Goal: Task Accomplishment & Management: Manage account settings

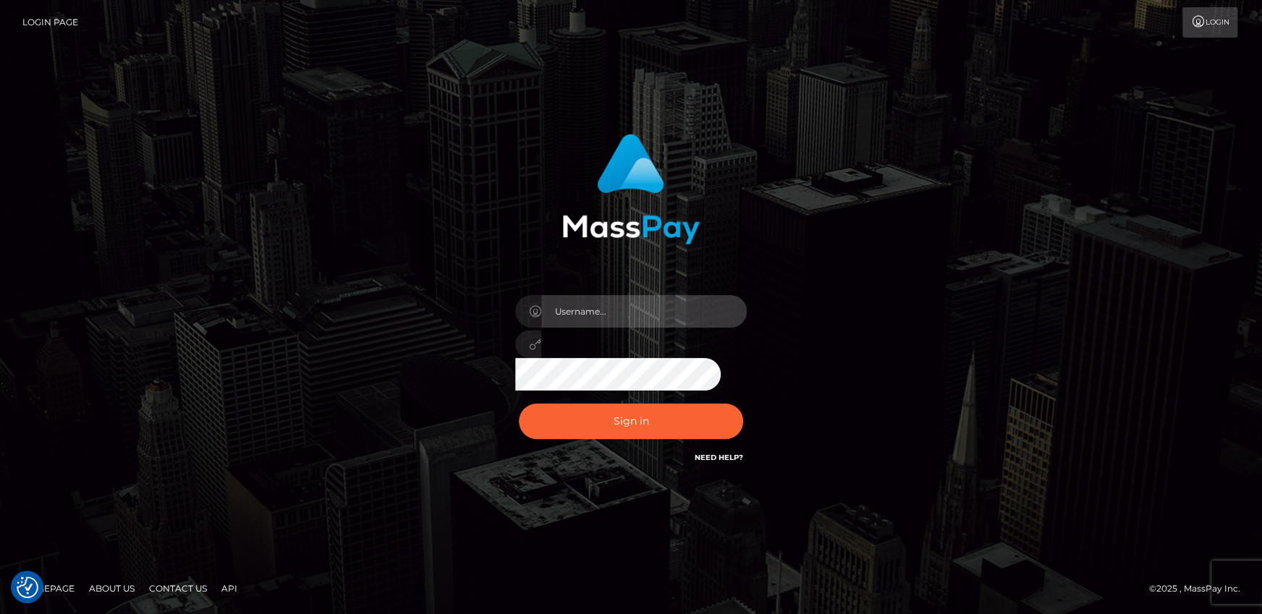
click at [613, 305] on input "text" at bounding box center [644, 311] width 206 height 33
type input "andy.wowcan"
click at [519, 404] on button "Sign in" at bounding box center [631, 421] width 224 height 35
click at [609, 321] on input "text" at bounding box center [644, 311] width 206 height 33
type input "andy.wowcan"
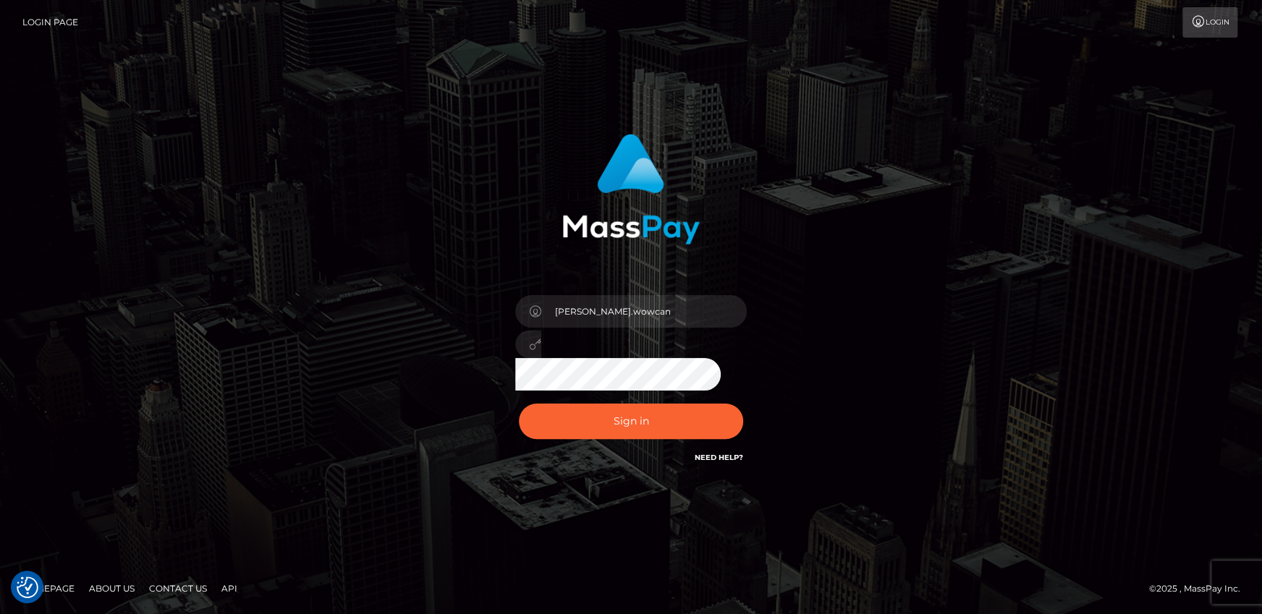
click at [519, 404] on button "Sign in" at bounding box center [631, 421] width 224 height 35
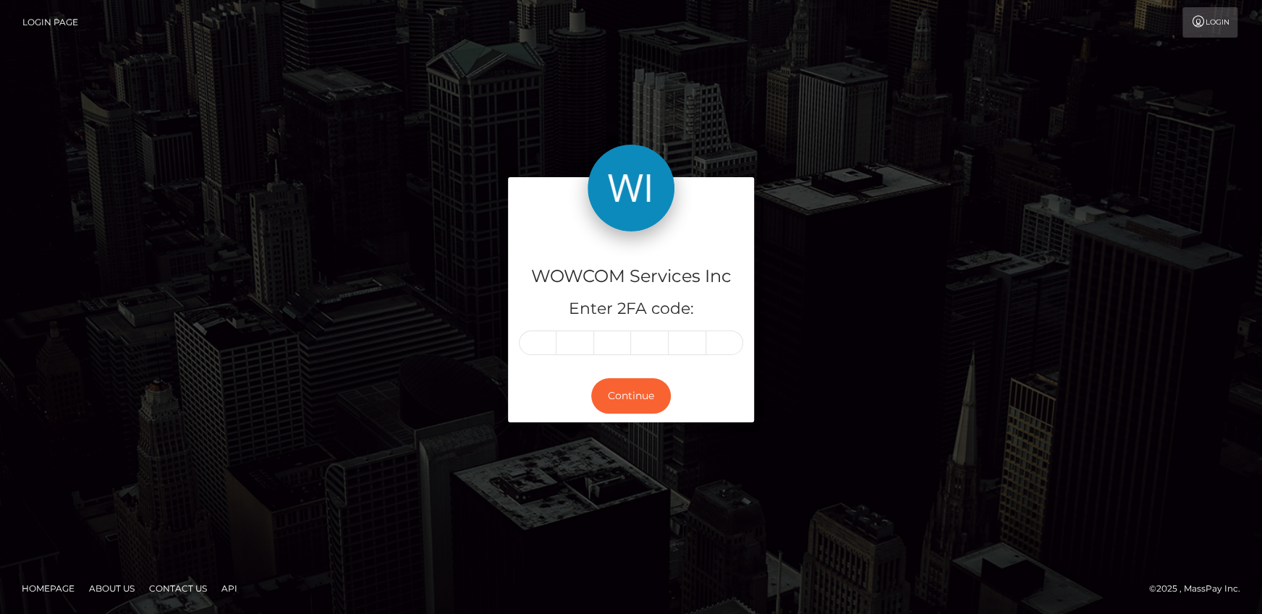
click at [554, 342] on input "text" at bounding box center [538, 343] width 38 height 25
type input "1"
type input "2"
type input "0"
type input "8"
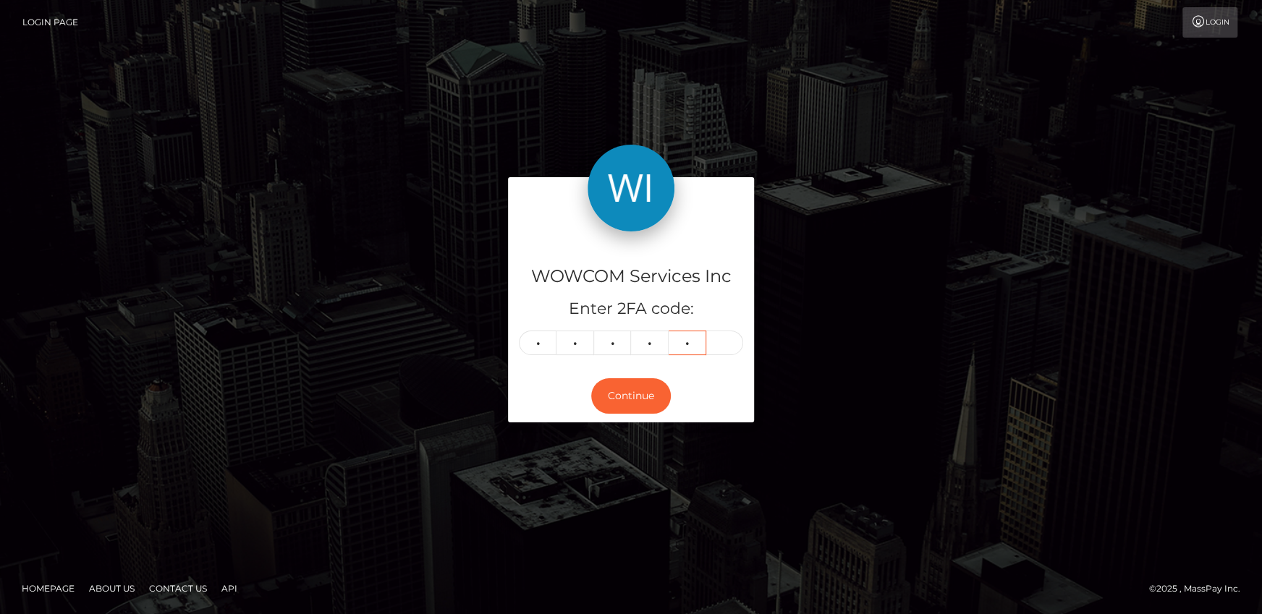
type input "5"
type input "9"
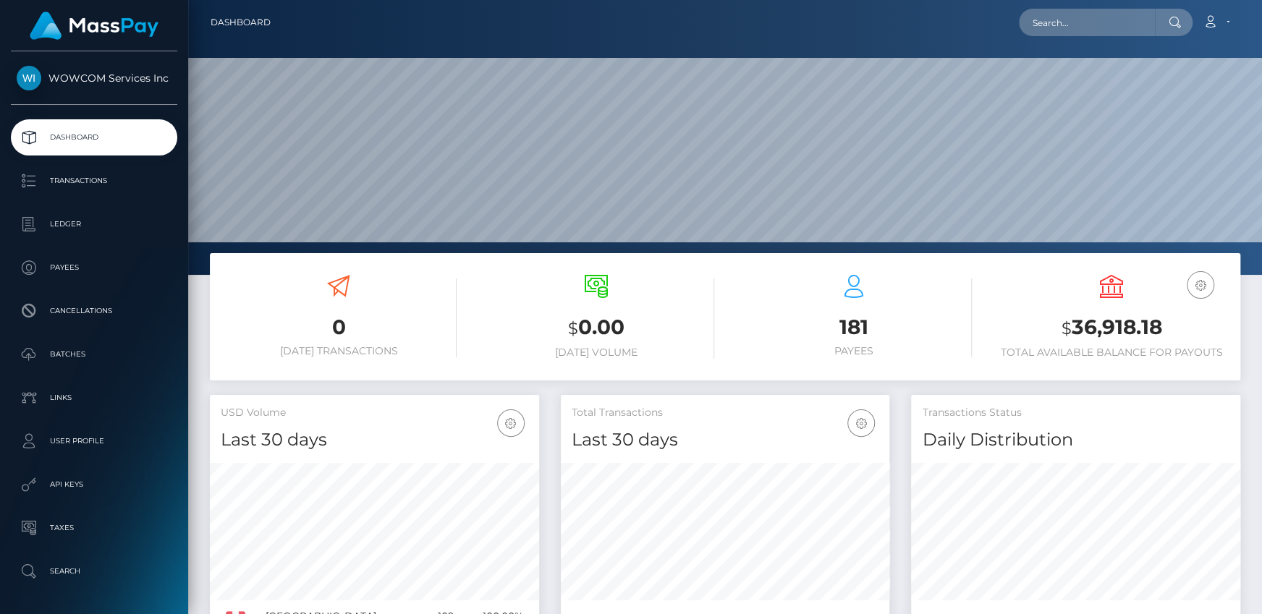
scroll to position [256, 329]
click at [1072, 313] on h3 "$ 36,918.18" at bounding box center [1112, 328] width 236 height 30
drag, startPoint x: 1071, startPoint y: 322, endPoint x: 1162, endPoint y: 323, distance: 91.2
click at [1162, 323] on h3 "$ 36,918.18" at bounding box center [1112, 328] width 236 height 30
copy h3 "36,918.18"
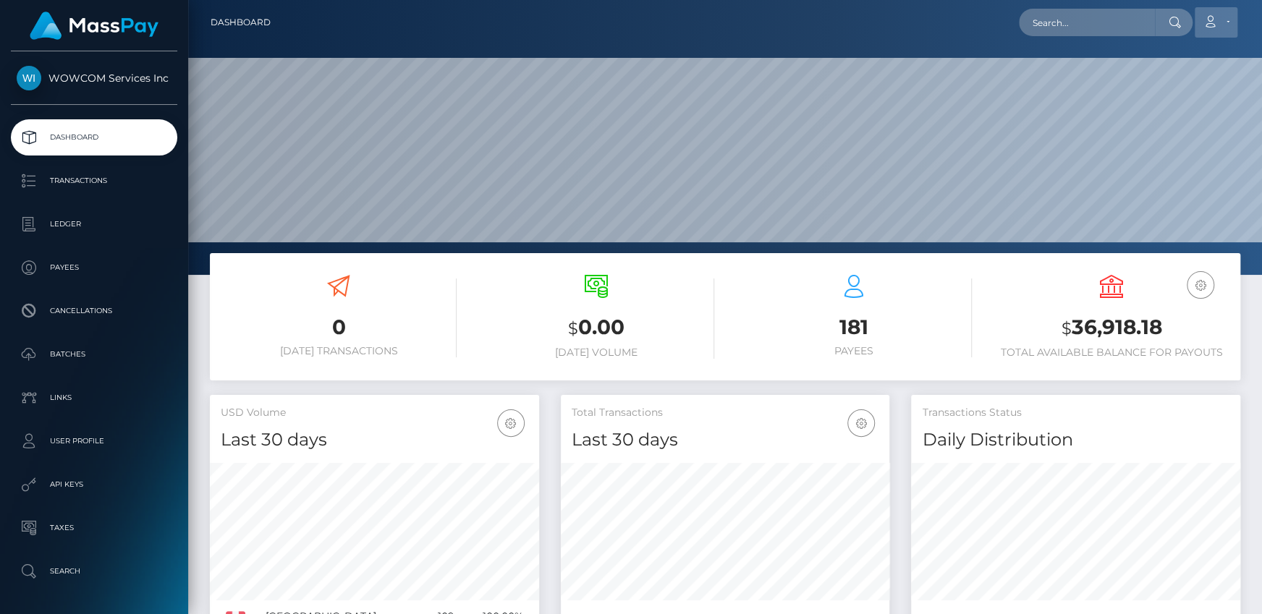
click at [1215, 28] on link "Account" at bounding box center [1216, 22] width 43 height 30
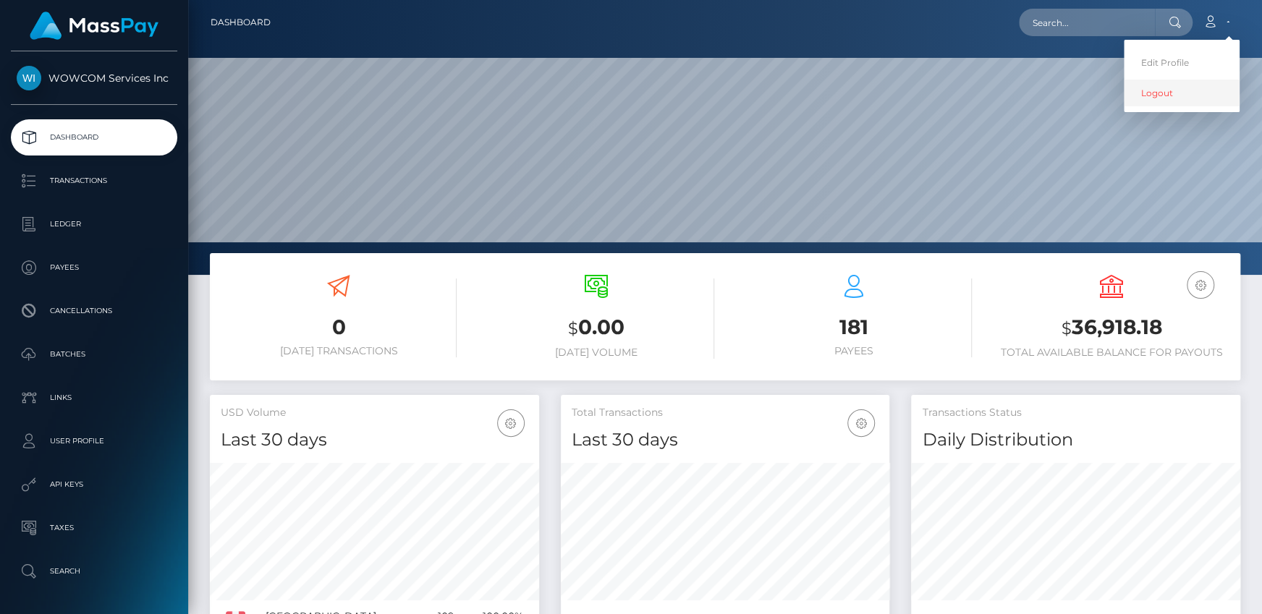
click at [1172, 90] on link "Logout" at bounding box center [1182, 93] width 116 height 27
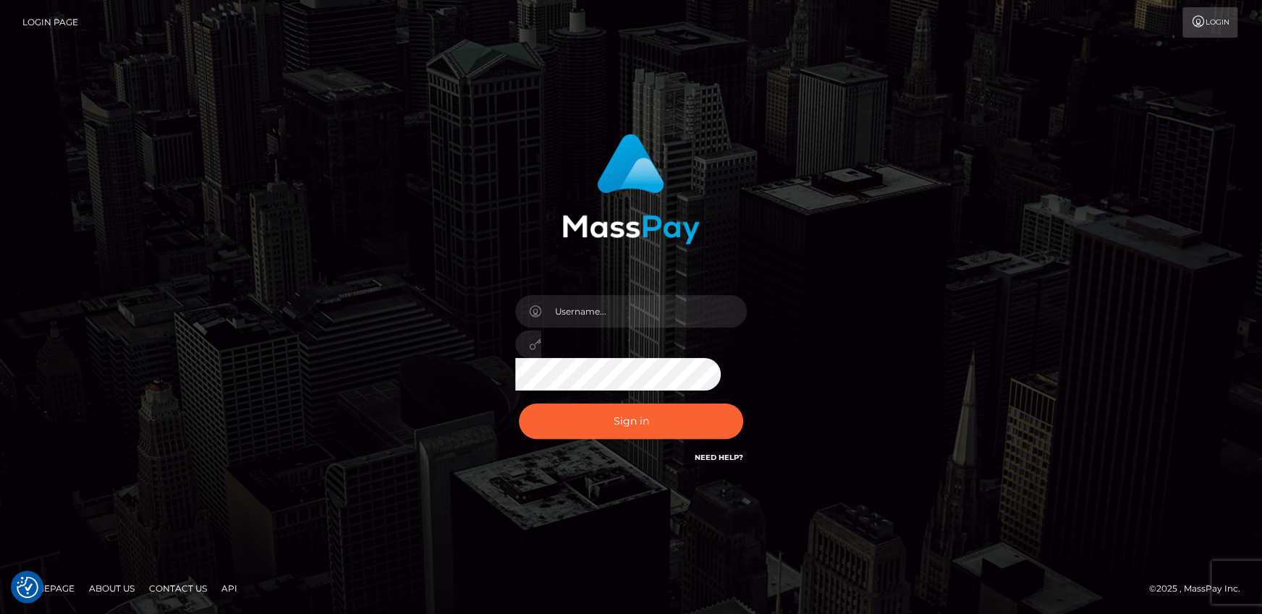
click at [588, 293] on div at bounding box center [630, 339] width 253 height 111
click at [596, 306] on input "text" at bounding box center [644, 311] width 206 height 33
type input "[PERSON_NAME].rollacan"
click at [519, 404] on button "Sign in" at bounding box center [631, 421] width 224 height 35
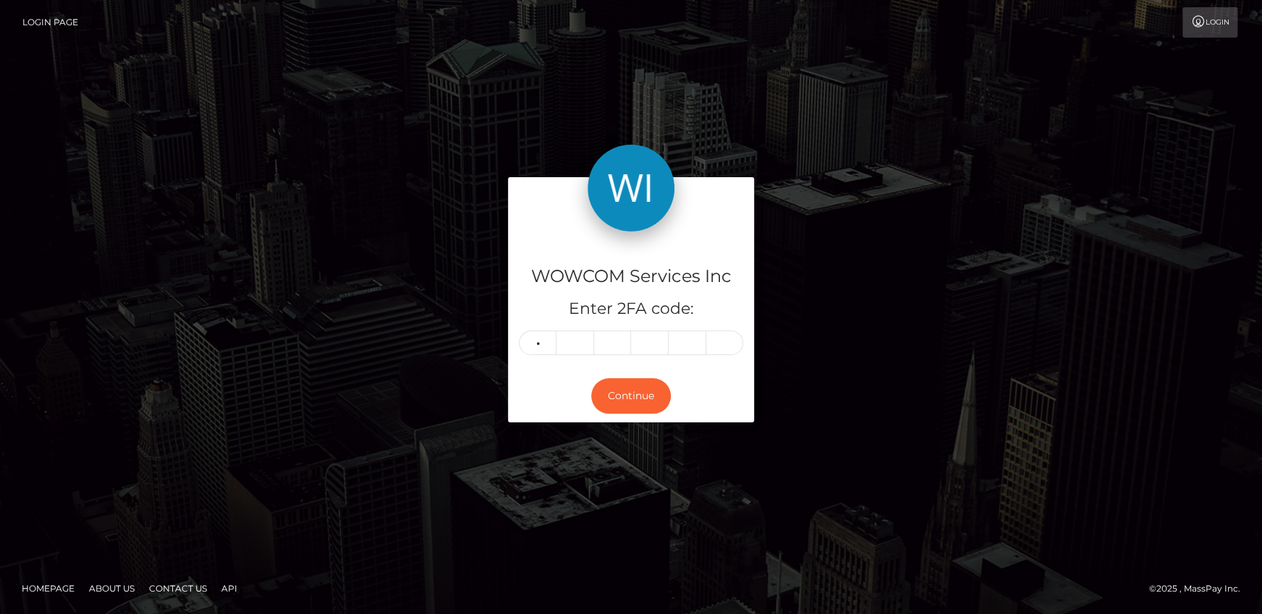
type input "5"
type input "2"
type input "5"
type input "2"
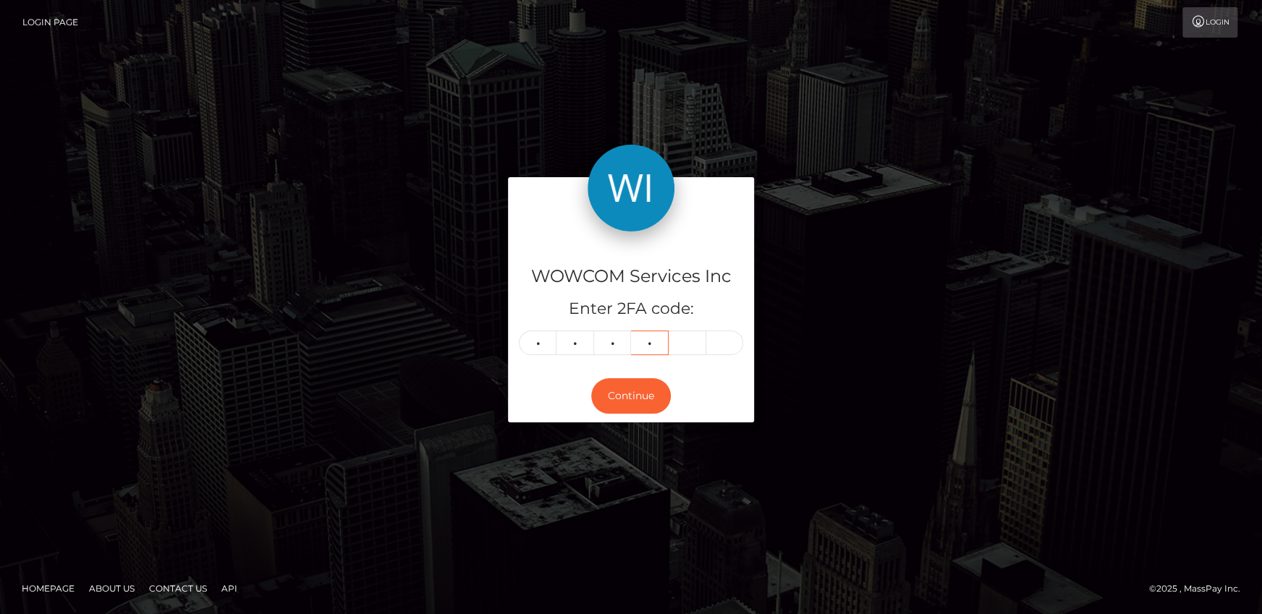
type input "0"
type input "4"
type input "7"
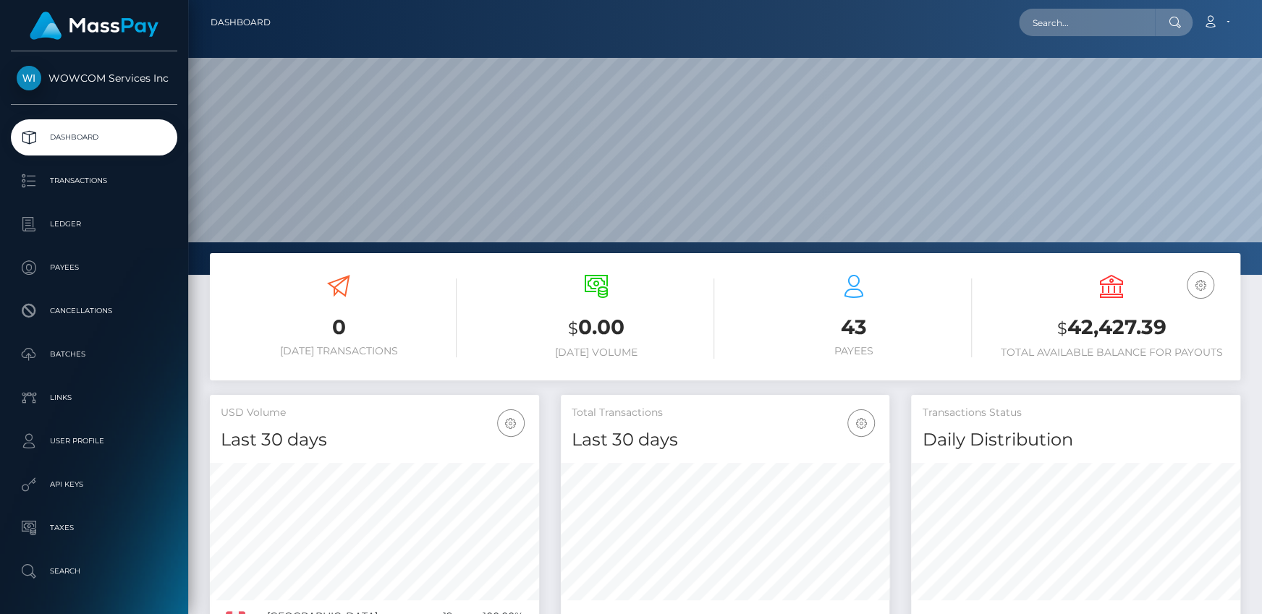
scroll to position [256, 329]
drag, startPoint x: 1072, startPoint y: 319, endPoint x: 1162, endPoint y: 322, distance: 90.5
click at [1162, 322] on h3 "$ 42,427.39" at bounding box center [1112, 328] width 236 height 30
copy h3 "42,427.39"
click at [1225, 32] on link "Account" at bounding box center [1216, 22] width 43 height 30
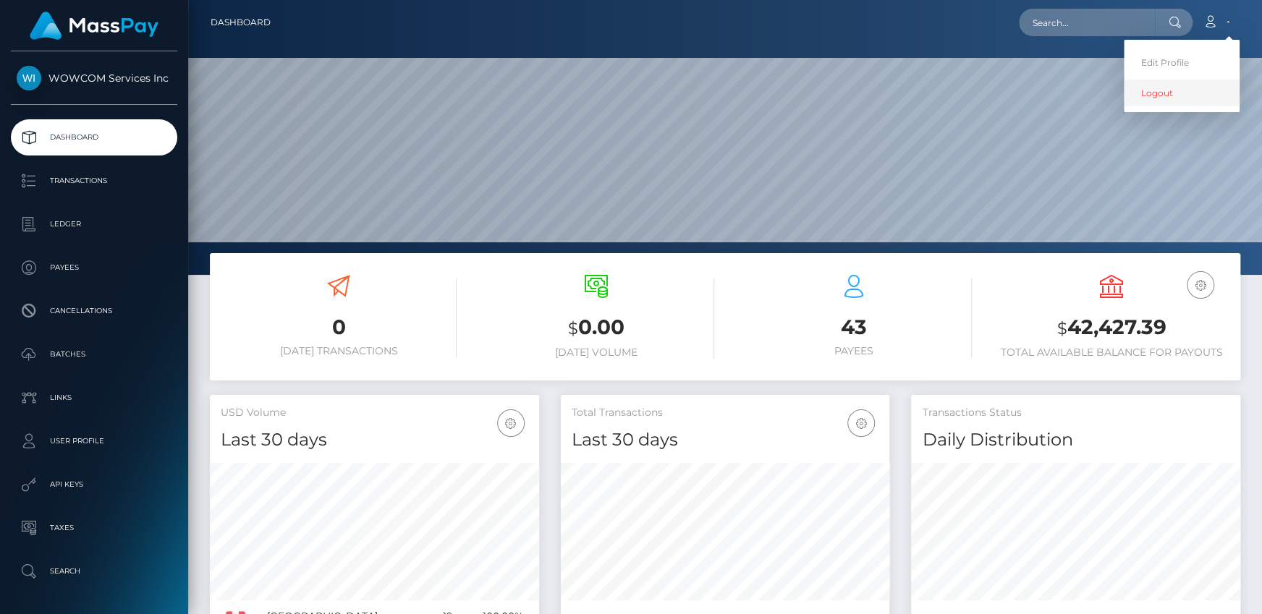
click at [1157, 95] on link "Logout" at bounding box center [1182, 93] width 116 height 27
